Goal: Task Accomplishment & Management: Use online tool/utility

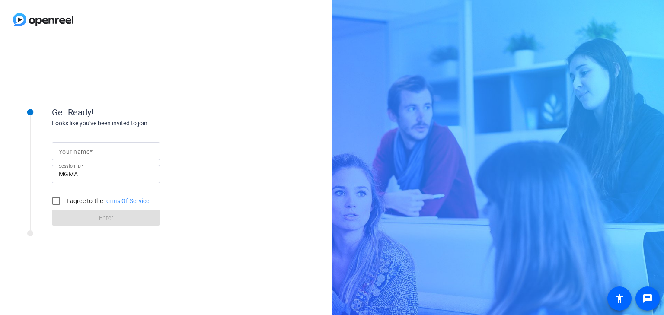
click at [97, 152] on input "Your name" at bounding box center [106, 151] width 94 height 10
type input "[PERSON_NAME]"
click at [58, 202] on input "I agree to the Terms Of Service" at bounding box center [56, 200] width 17 height 17
checkbox input "true"
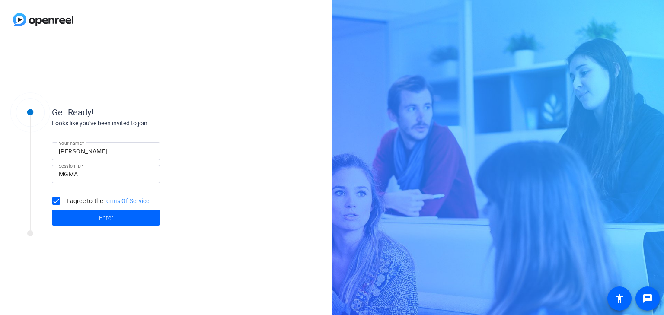
click at [109, 219] on span "Enter" at bounding box center [106, 218] width 14 height 9
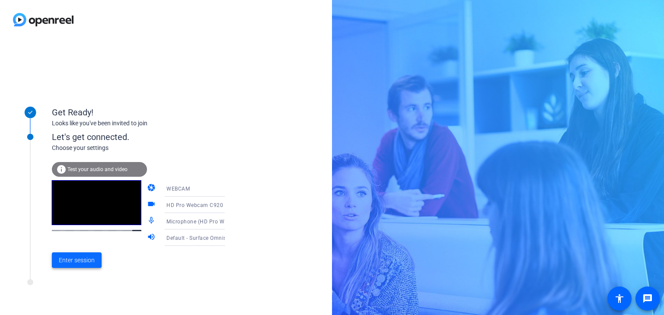
click at [81, 261] on span "Enter session" at bounding box center [77, 260] width 36 height 9
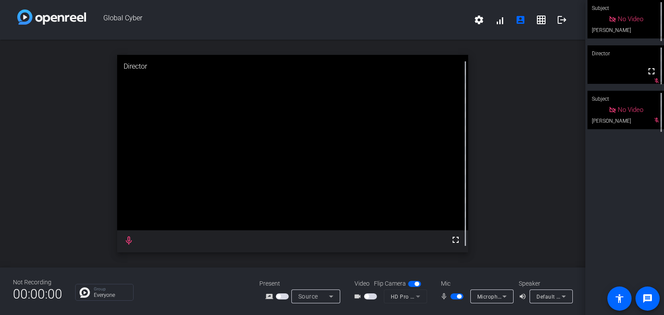
click at [374, 295] on span "button" at bounding box center [370, 297] width 13 height 6
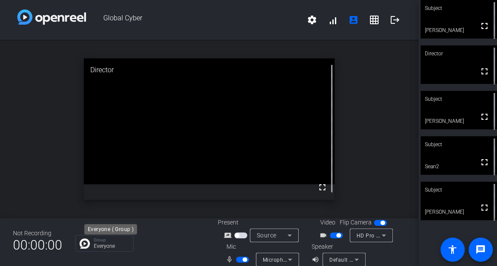
click at [116, 244] on p "Everyone" at bounding box center [111, 246] width 35 height 5
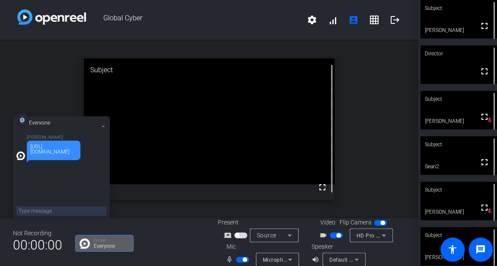
click at [237, 260] on span "button" at bounding box center [242, 259] width 13 height 6
click at [369, 22] on mat-icon "grid_on" at bounding box center [374, 20] width 10 height 10
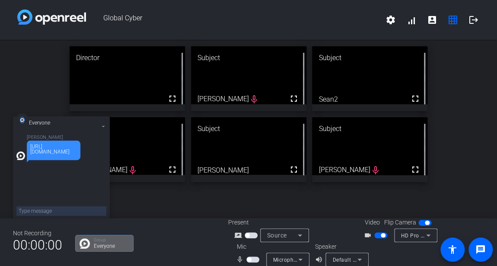
click at [375, 234] on span "button" at bounding box center [381, 235] width 13 height 6
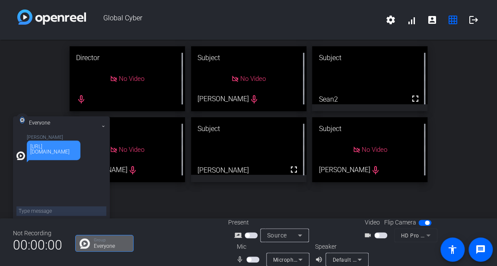
click at [103, 125] on icon at bounding box center [103, 126] width 3 height 3
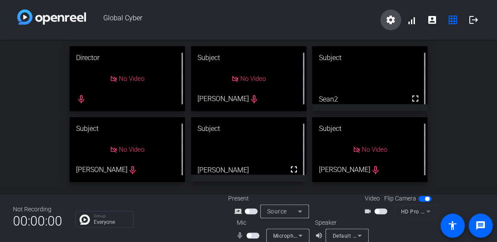
click at [389, 19] on mat-icon "settings" at bounding box center [391, 20] width 10 height 10
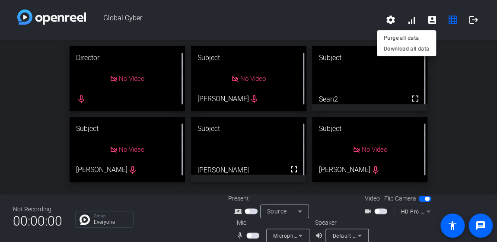
click at [356, 16] on div at bounding box center [248, 121] width 497 height 242
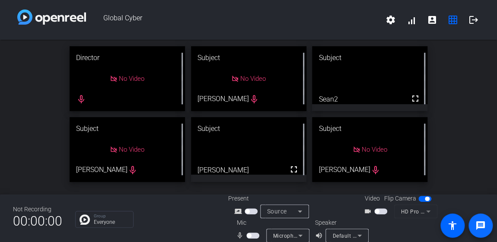
click at [482, 227] on mat-icon "message" at bounding box center [481, 226] width 10 height 10
click at [388, 19] on mat-icon "settings" at bounding box center [391, 20] width 10 height 10
